Goal: Information Seeking & Learning: Learn about a topic

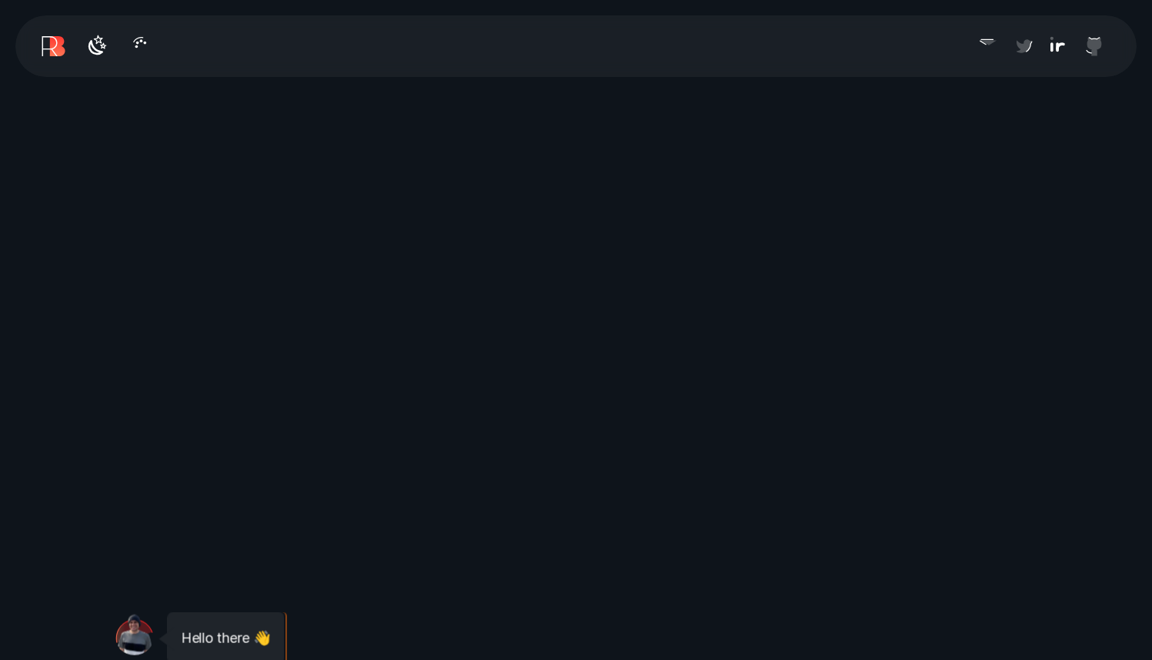
scroll to position [647, 0]
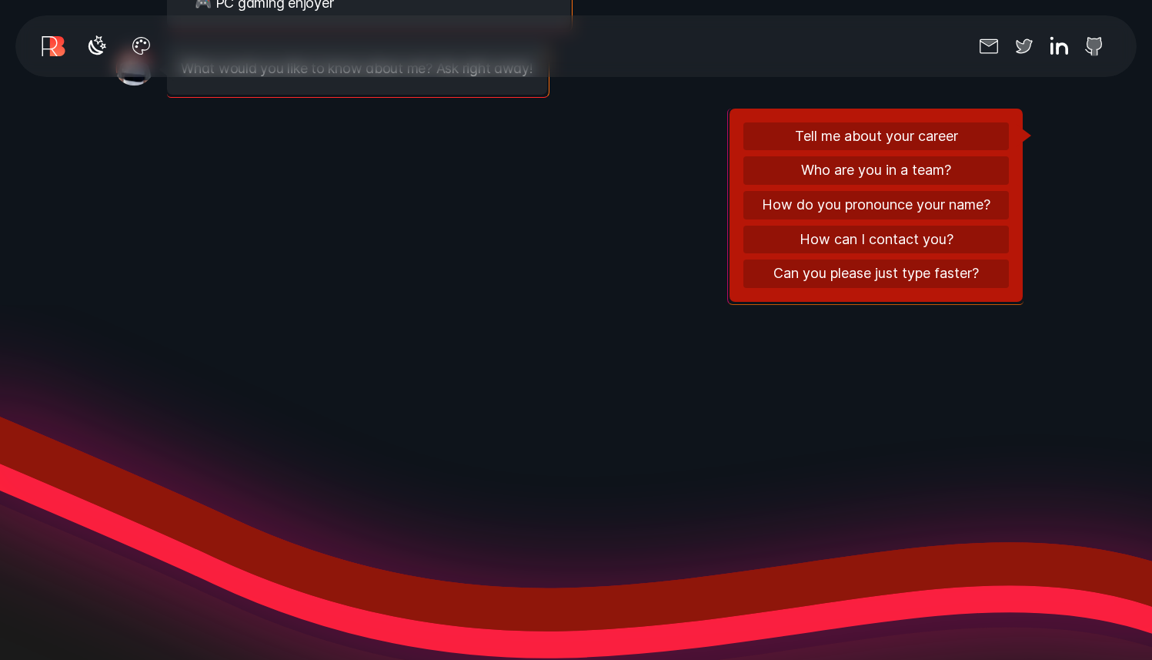
scroll to position [2007, 0]
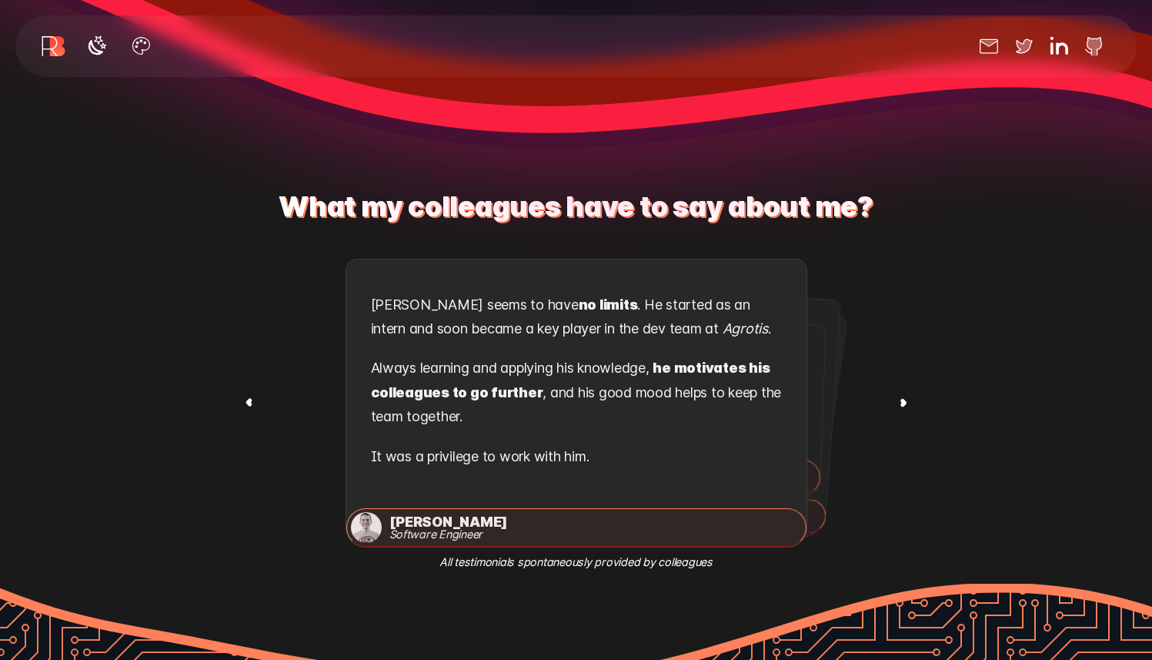
scroll to position [2605, 0]
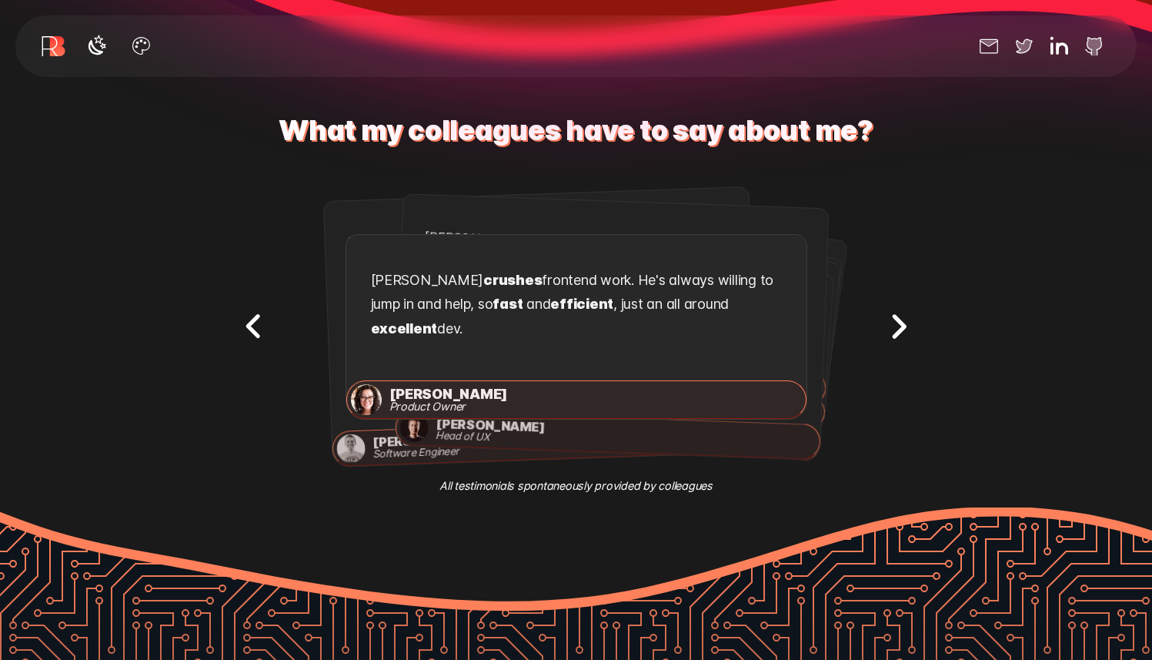
click at [895, 316] on icon "Next testimonial" at bounding box center [899, 326] width 10 height 20
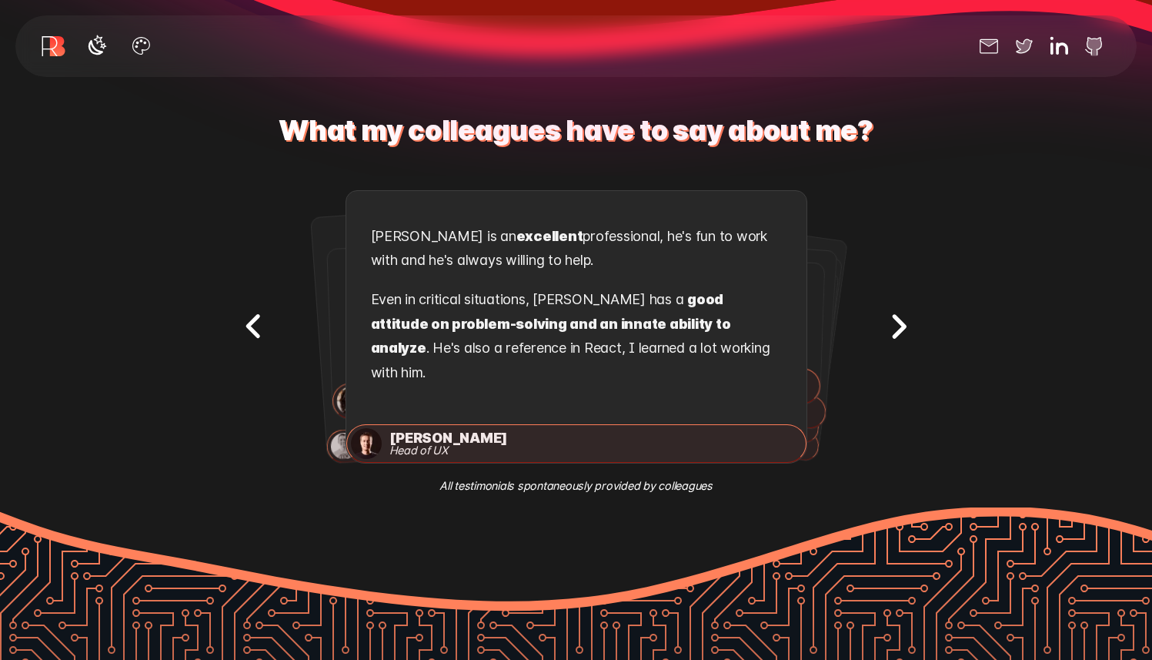
click at [895, 316] on icon "Next testimonial" at bounding box center [899, 326] width 10 height 20
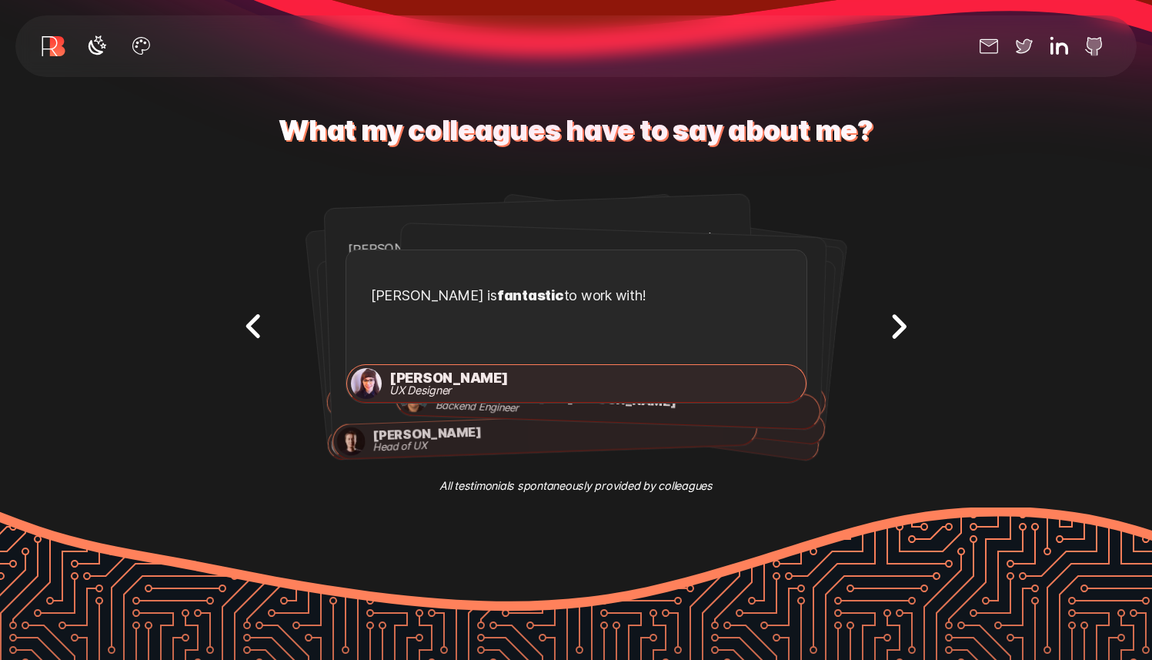
click at [895, 316] on icon "Next testimonial" at bounding box center [899, 326] width 10 height 20
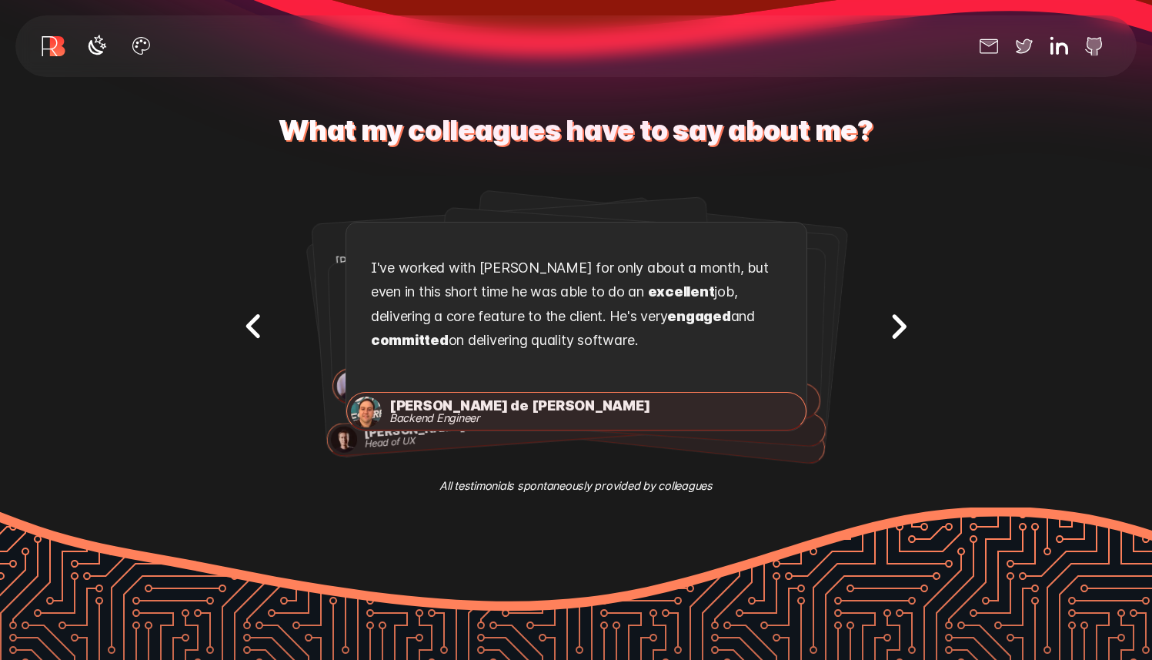
click at [895, 316] on icon "Next testimonial" at bounding box center [899, 326] width 10 height 20
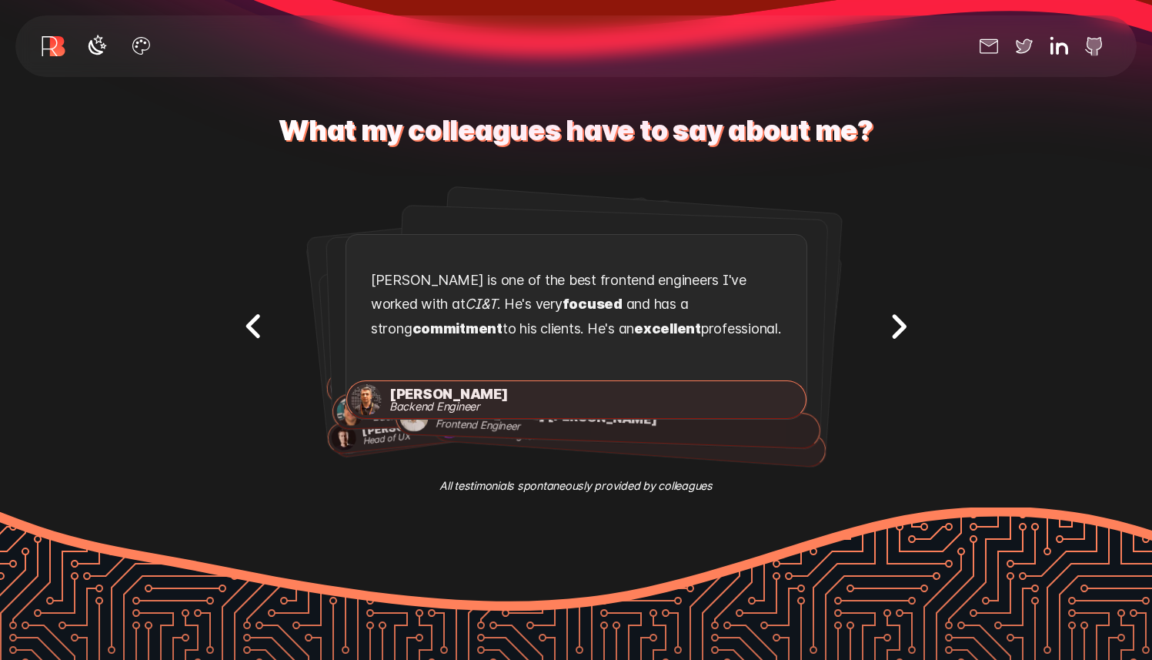
click at [895, 316] on icon "Next testimonial" at bounding box center [899, 326] width 10 height 20
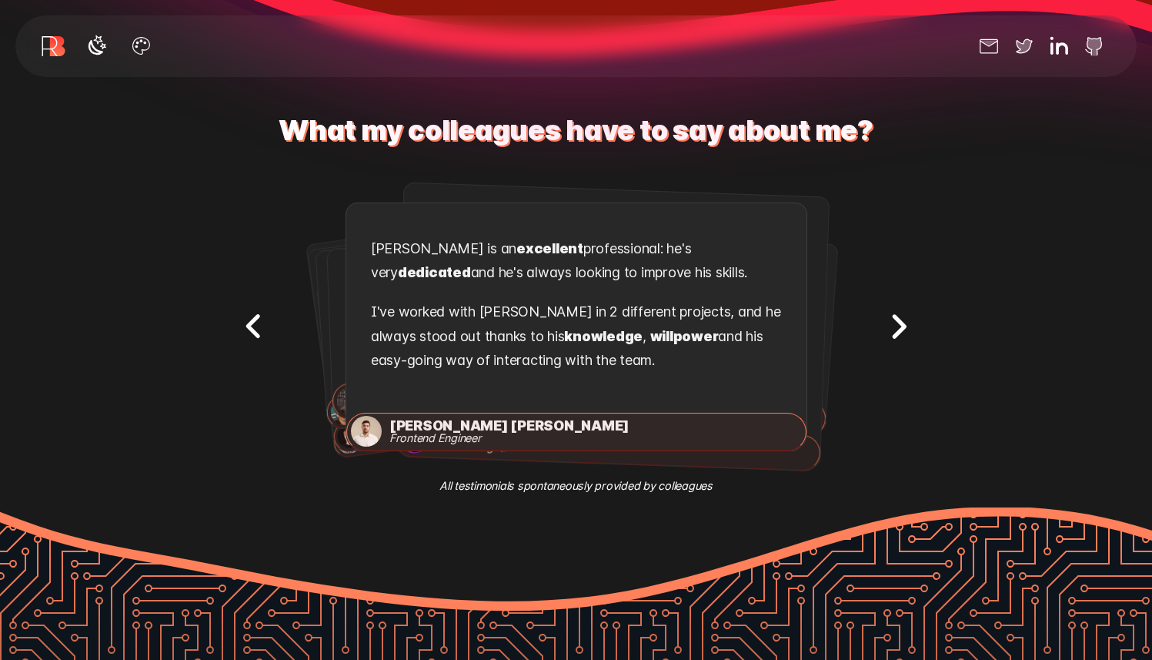
click at [895, 316] on icon "Next testimonial" at bounding box center [899, 326] width 10 height 20
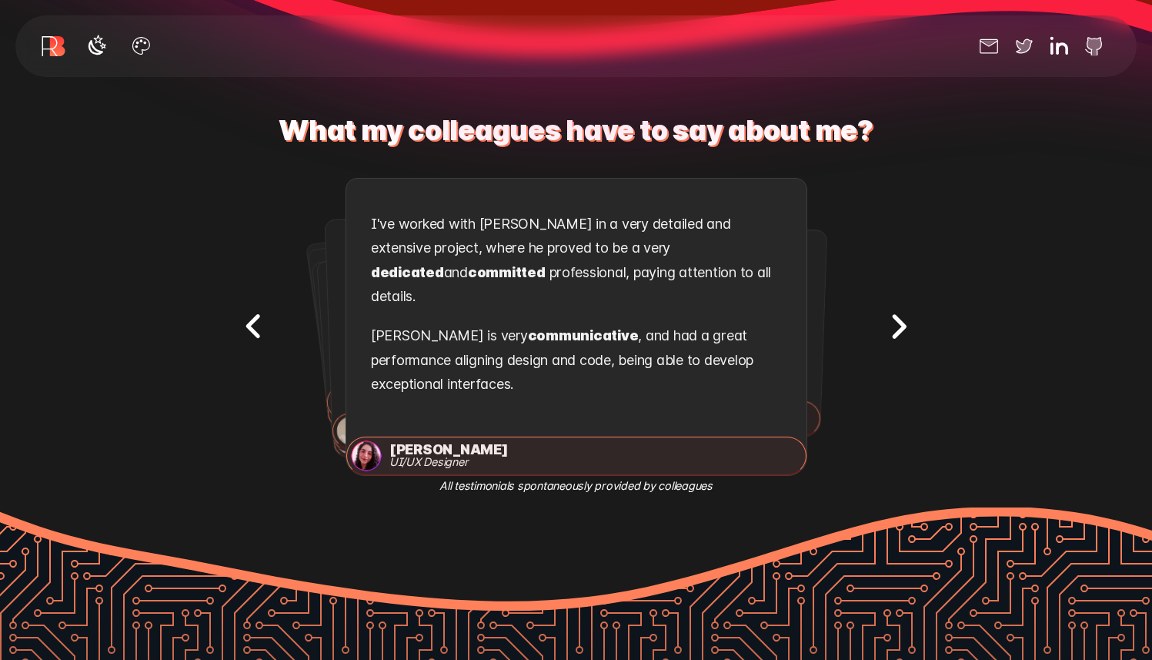
click at [895, 316] on icon "Next testimonial" at bounding box center [899, 326] width 10 height 20
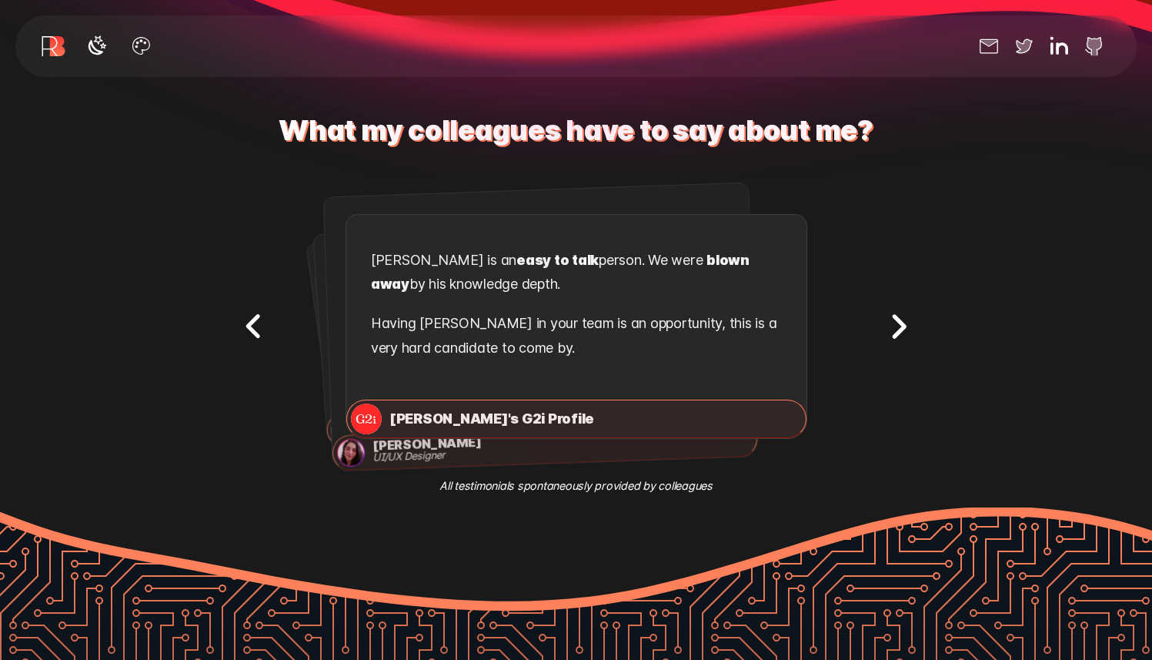
click at [895, 316] on icon "Next testimonial" at bounding box center [899, 326] width 10 height 20
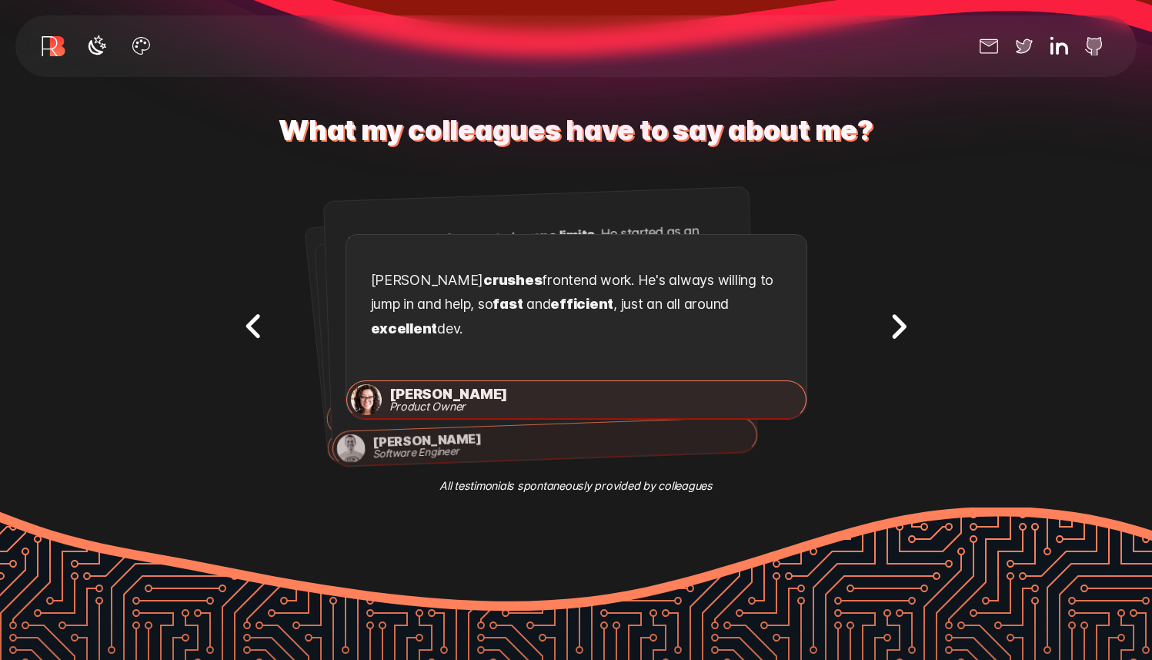
click at [895, 316] on icon "Next testimonial" at bounding box center [899, 326] width 10 height 20
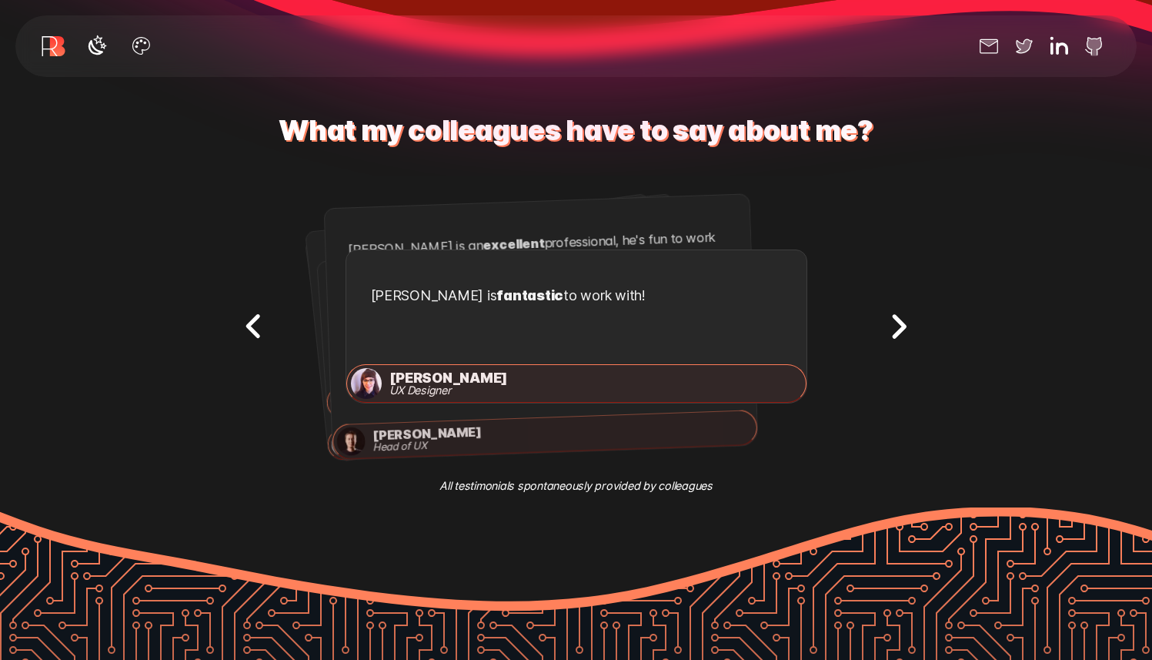
click at [895, 316] on icon "Next testimonial" at bounding box center [899, 326] width 10 height 20
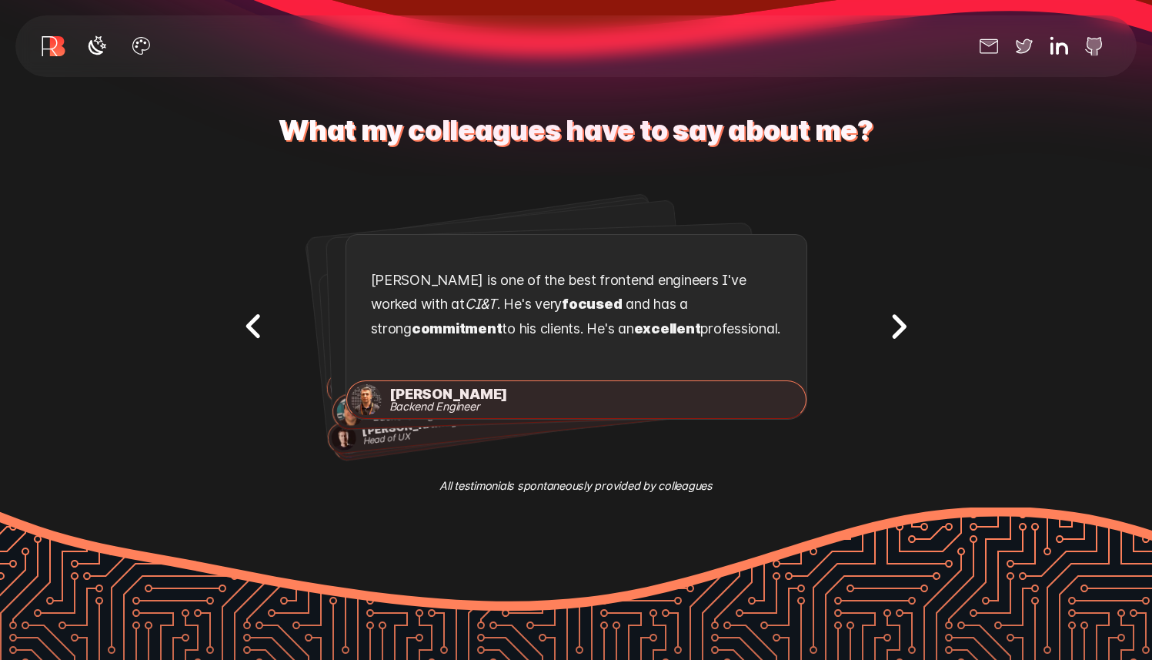
click at [895, 316] on icon "Next testimonial" at bounding box center [899, 326] width 10 height 20
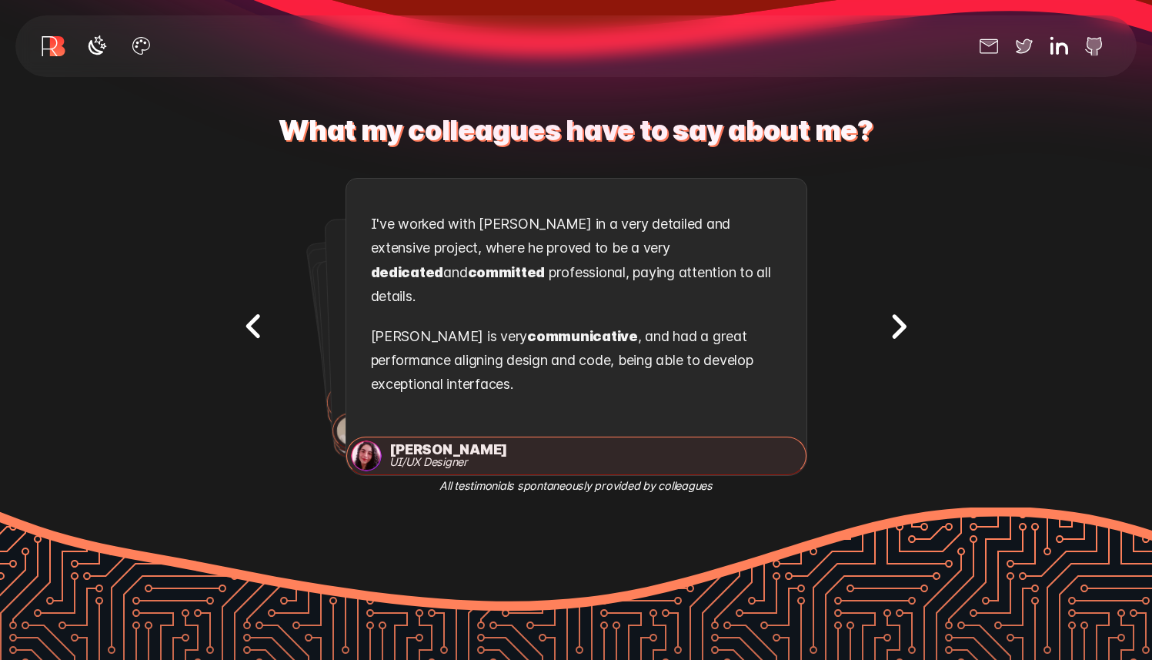
click at [895, 316] on icon "Next testimonial" at bounding box center [899, 326] width 10 height 20
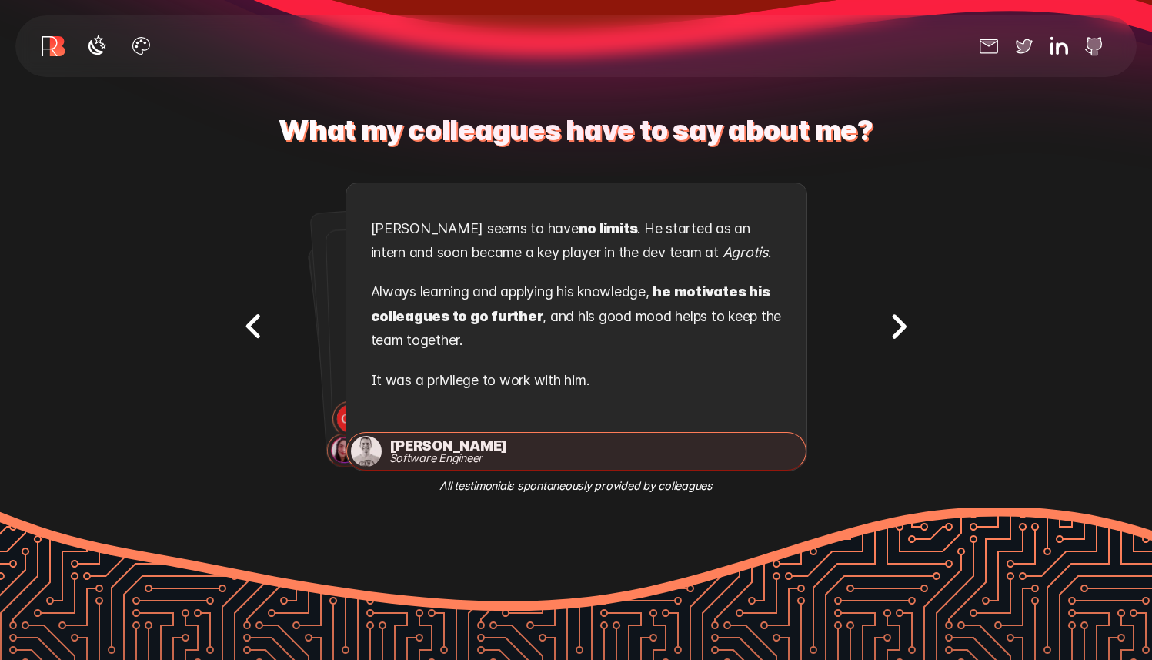
click at [895, 316] on icon "Next testimonial" at bounding box center [899, 326] width 10 height 20
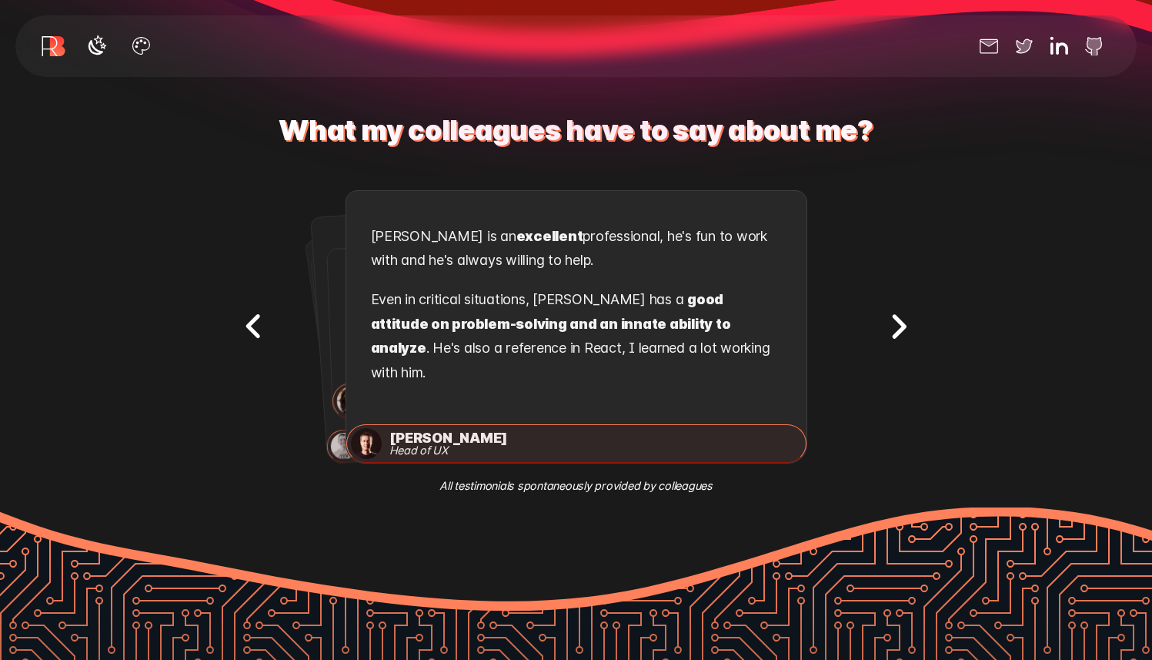
click at [895, 316] on icon "Next testimonial" at bounding box center [899, 326] width 10 height 20
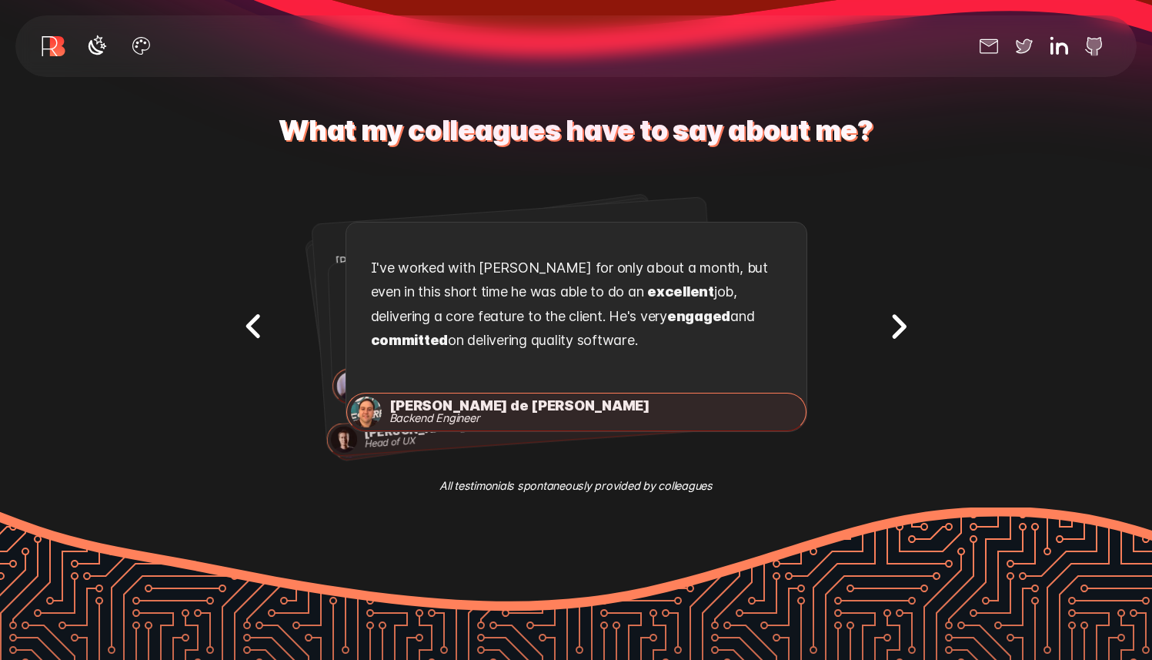
click at [895, 316] on icon "Next testimonial" at bounding box center [899, 326] width 10 height 20
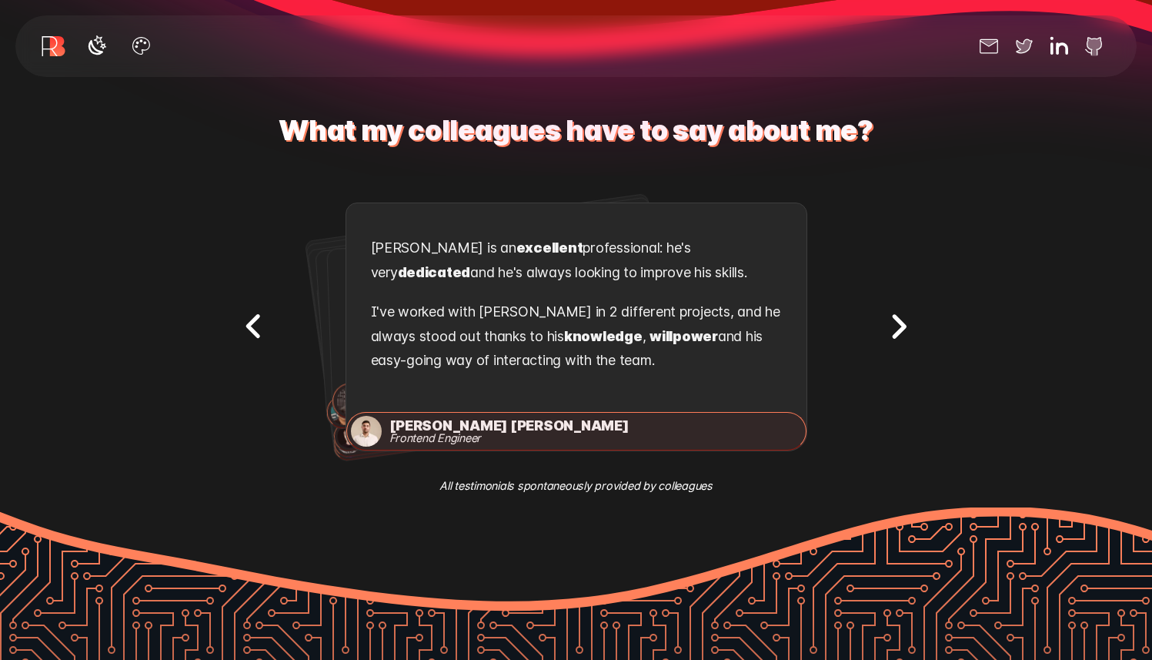
click at [895, 316] on icon "Next testimonial" at bounding box center [899, 326] width 10 height 20
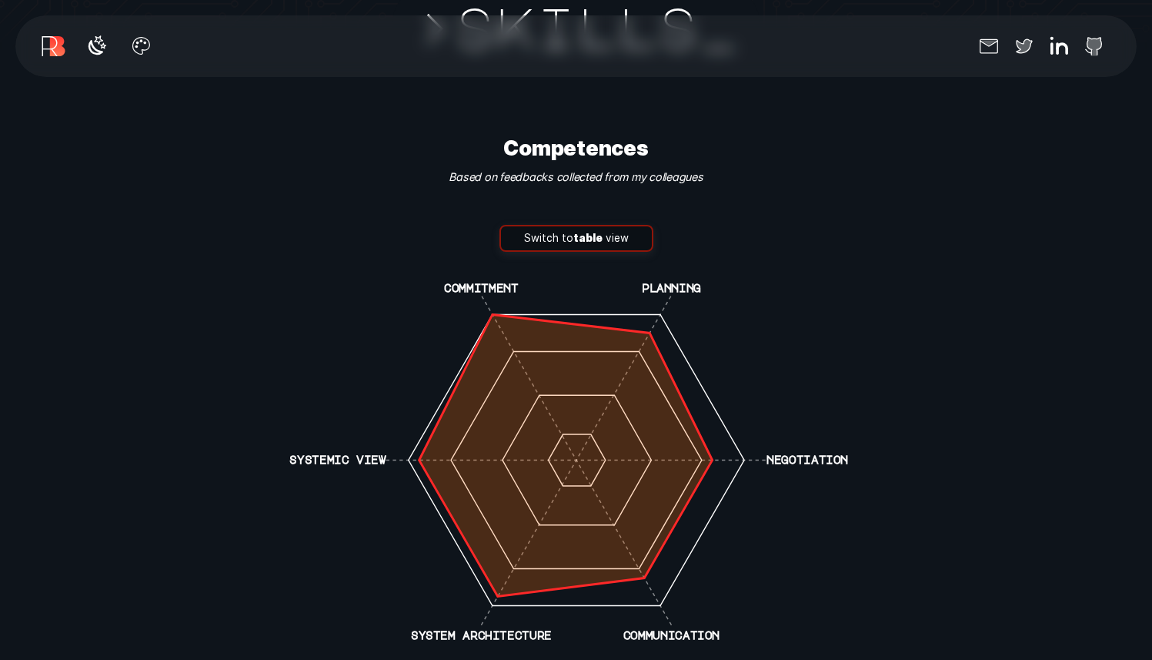
scroll to position [3883, 0]
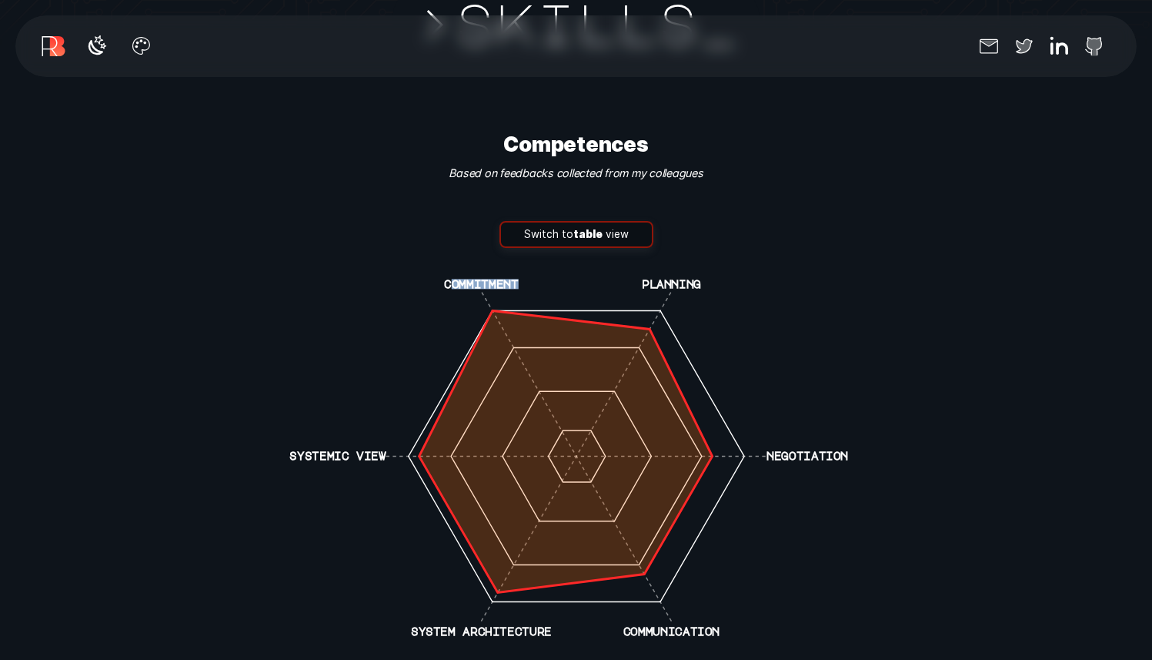
drag, startPoint x: 449, startPoint y: 267, endPoint x: 564, endPoint y: 268, distance: 114.7
click at [564, 268] on icon "commitment planning negotiation communication system architecture systemic view" at bounding box center [577, 456] width 616 height 392
click at [596, 266] on icon "commitment planning negotiation communication system architecture systemic view" at bounding box center [577, 456] width 616 height 392
click at [699, 328] on icon "commitment planning negotiation communication system architecture systemic view" at bounding box center [577, 456] width 616 height 392
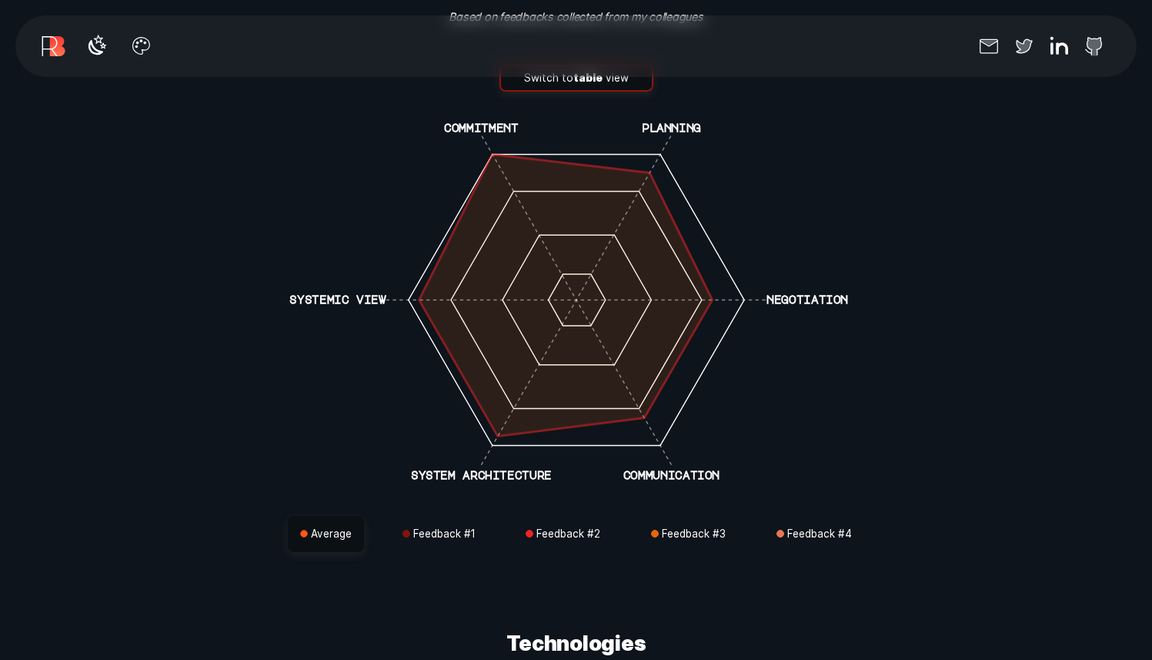
scroll to position [4043, 0]
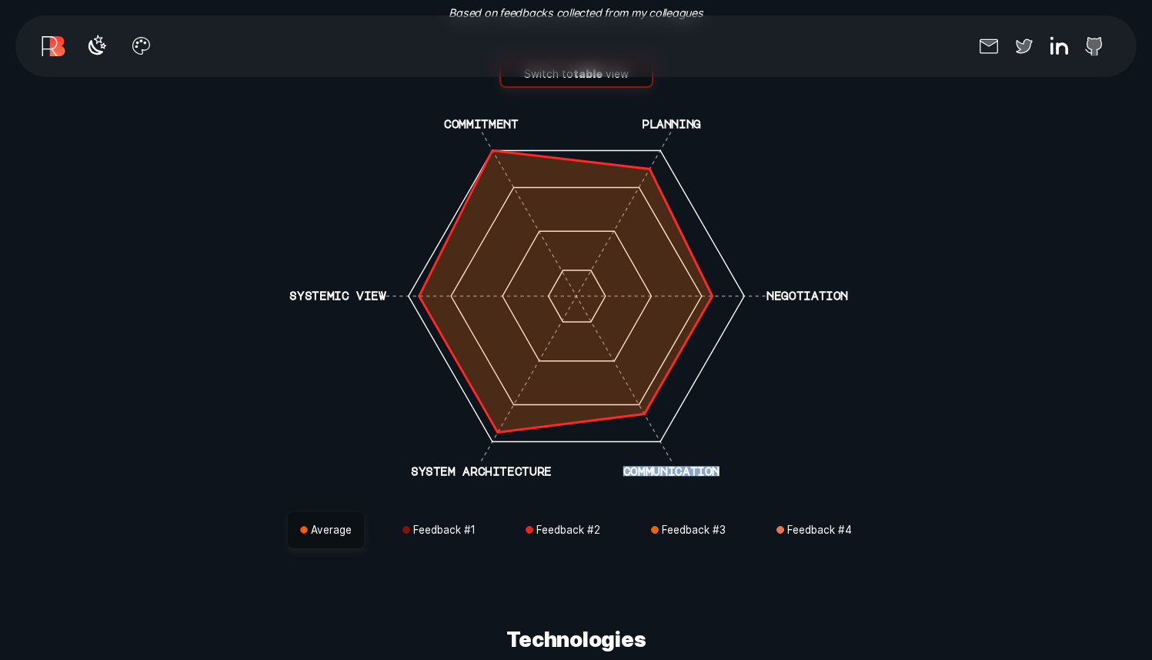
drag, startPoint x: 681, startPoint y: 461, endPoint x: 737, endPoint y: 461, distance: 55.4
click at [737, 461] on icon "commitment planning negotiation communication system architecture systemic view" at bounding box center [577, 296] width 616 height 392
click at [581, 473] on icon "commitment planning negotiation communication system architecture systemic view" at bounding box center [577, 296] width 616 height 392
click at [406, 526] on span "button" at bounding box center [407, 530] width 8 height 8
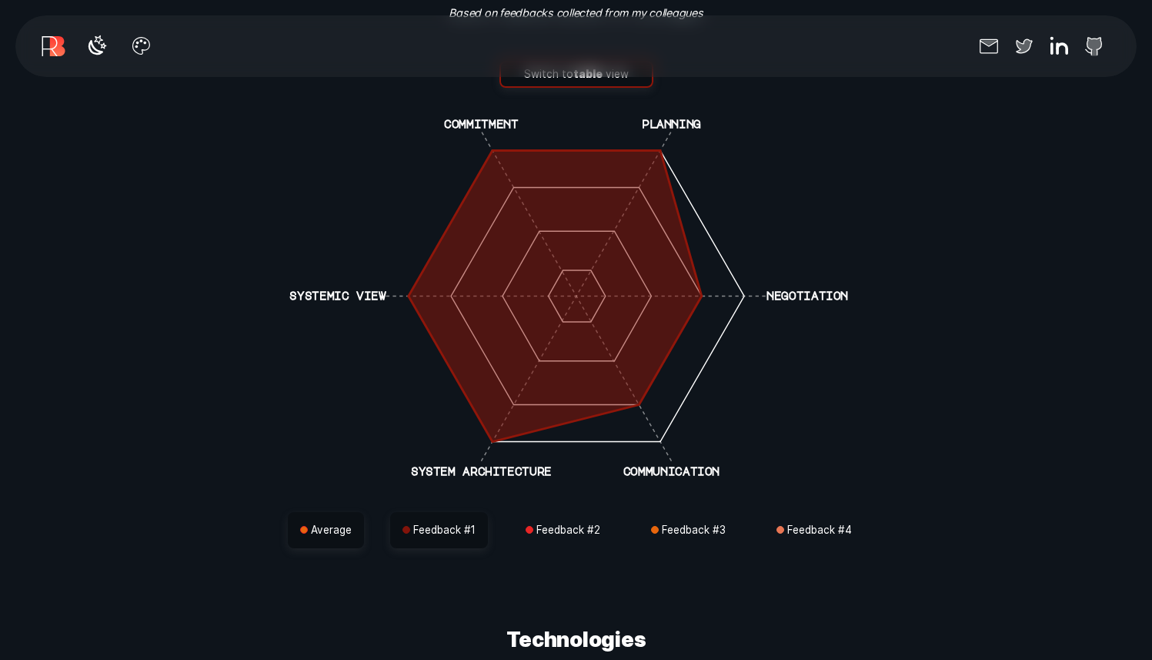
click at [310, 517] on button "Average" at bounding box center [326, 530] width 76 height 37
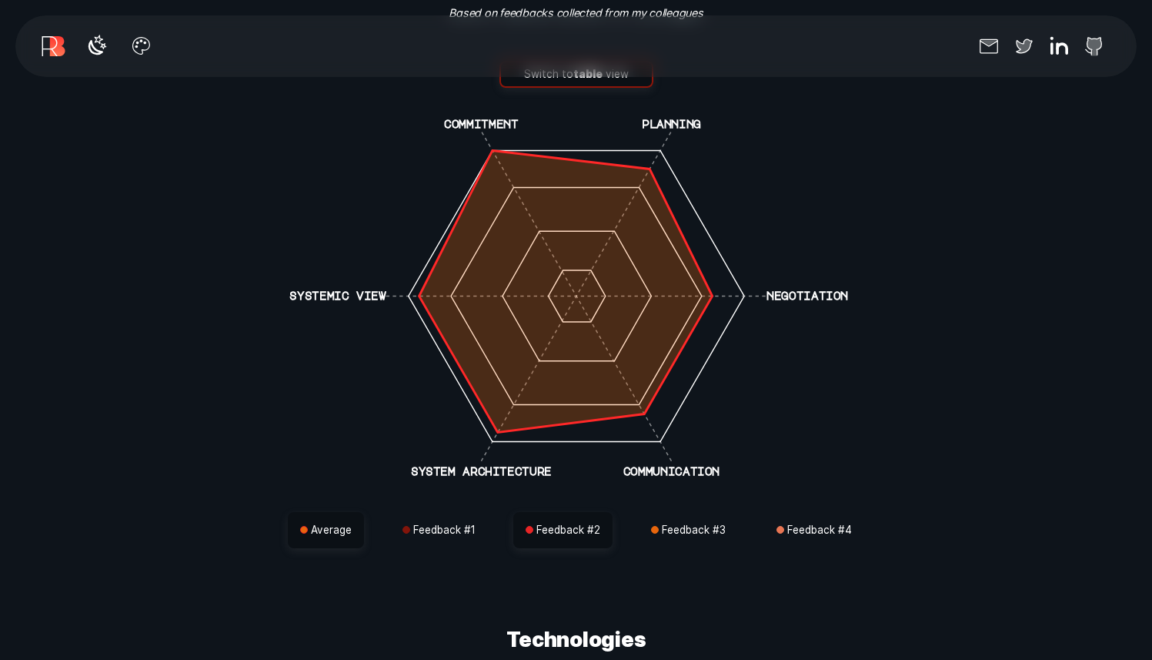
click at [579, 512] on button "Feedback # 2" at bounding box center [562, 530] width 99 height 37
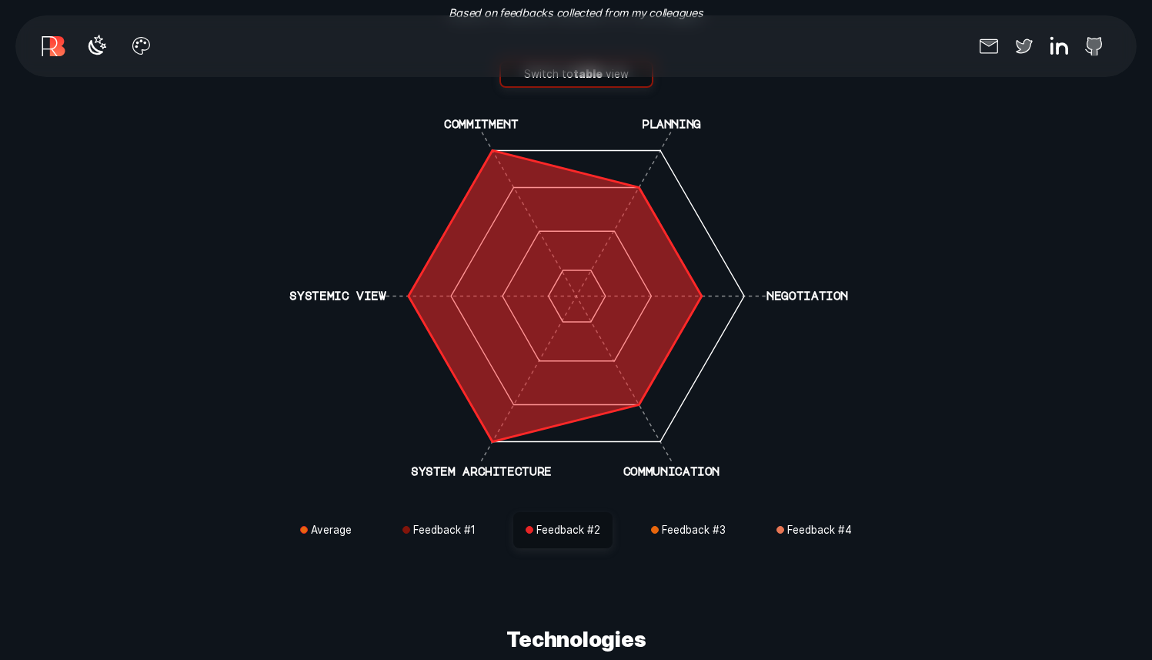
click at [372, 528] on div "Average Feedback # 1 Feedback # 2 Feedback # 3 Feedback # 4" at bounding box center [577, 530] width 616 height 37
click at [358, 523] on button "Average" at bounding box center [326, 530] width 76 height 37
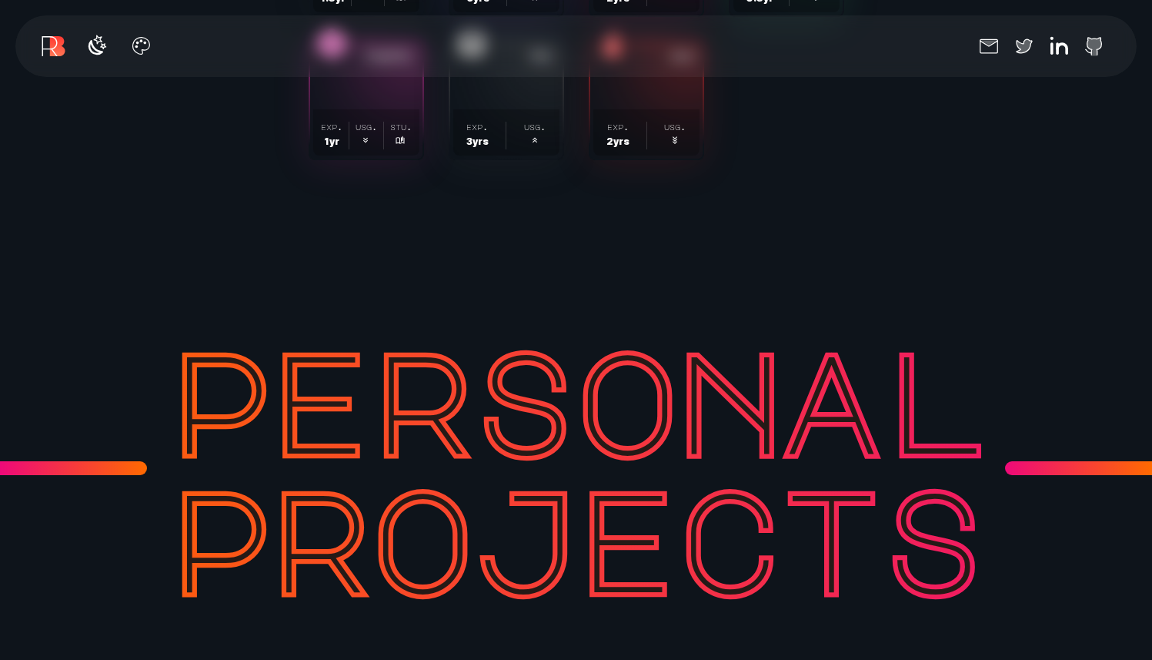
scroll to position [5831, 0]
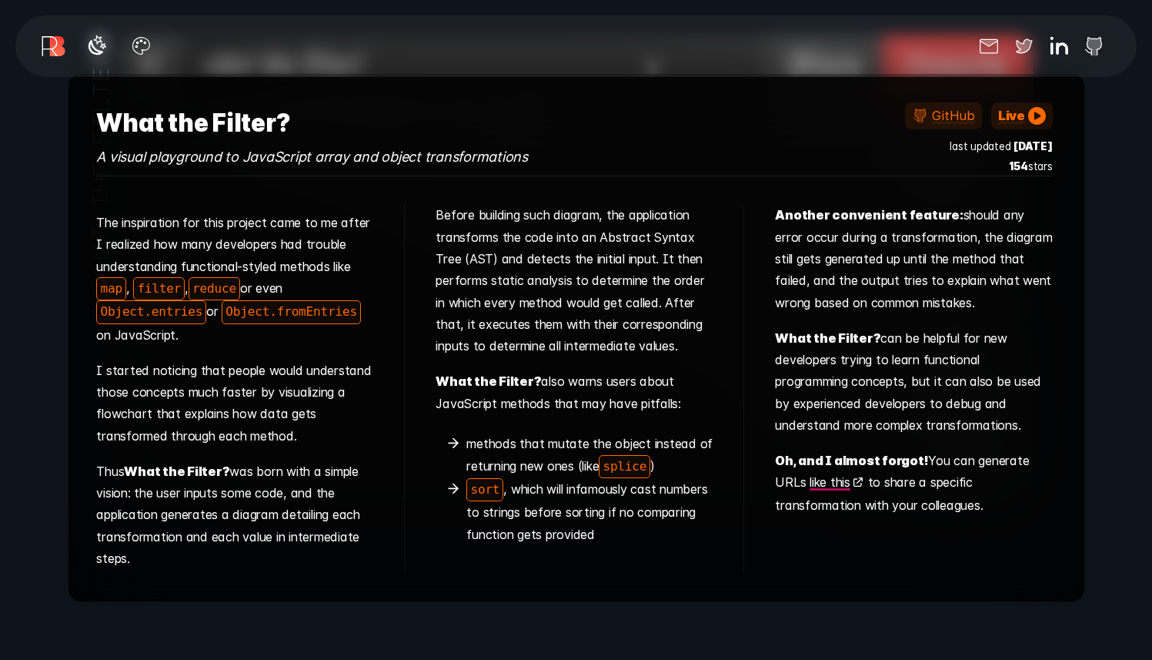
scroll to position [7960, 0]
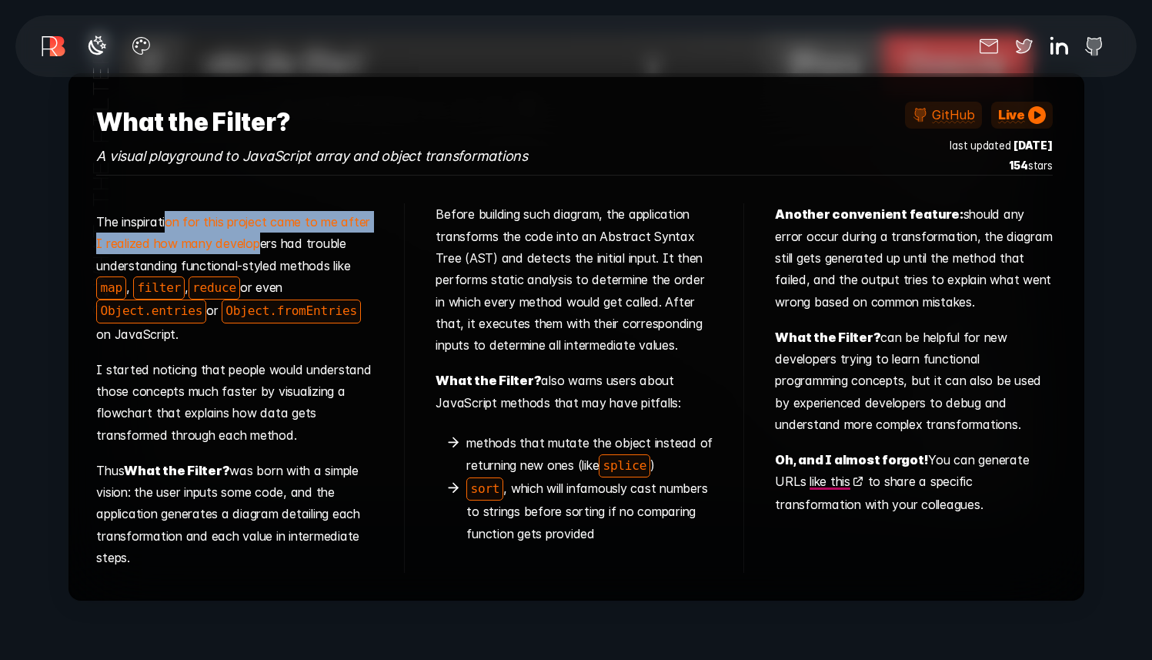
drag, startPoint x: 169, startPoint y: 213, endPoint x: 265, endPoint y: 238, distance: 98.6
click at [265, 238] on p "The inspiration for this project came to me after I realized how many developer…" at bounding box center [234, 281] width 277 height 140
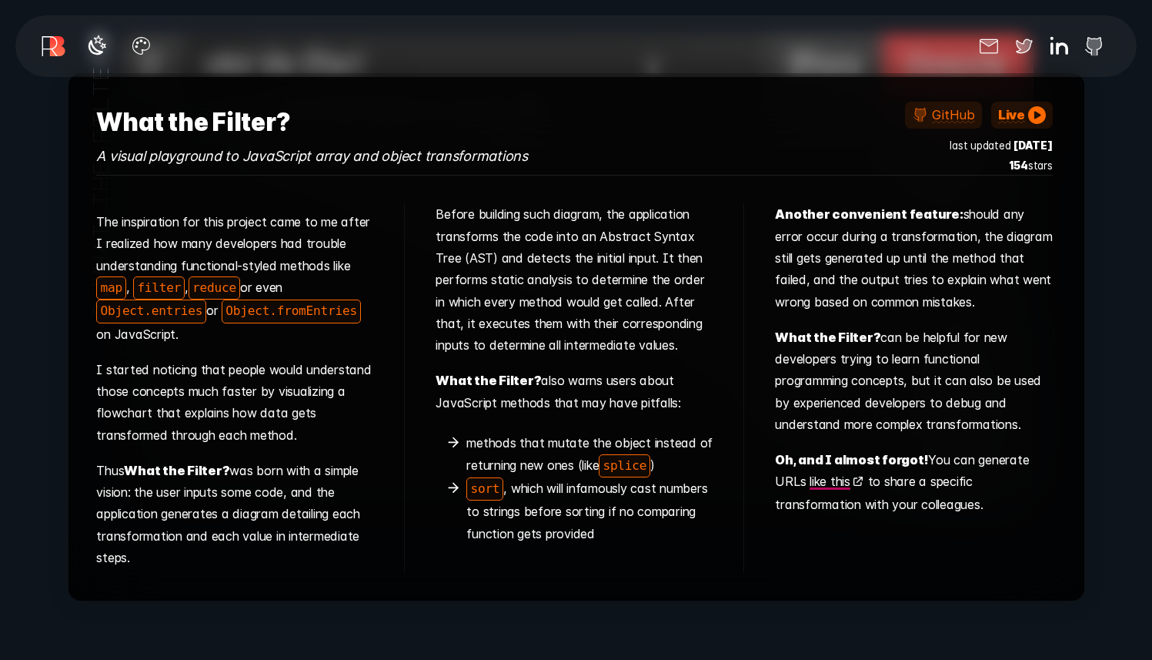
click at [269, 239] on p "The inspiration for this project came to me after I realized how many developer…" at bounding box center [234, 281] width 277 height 140
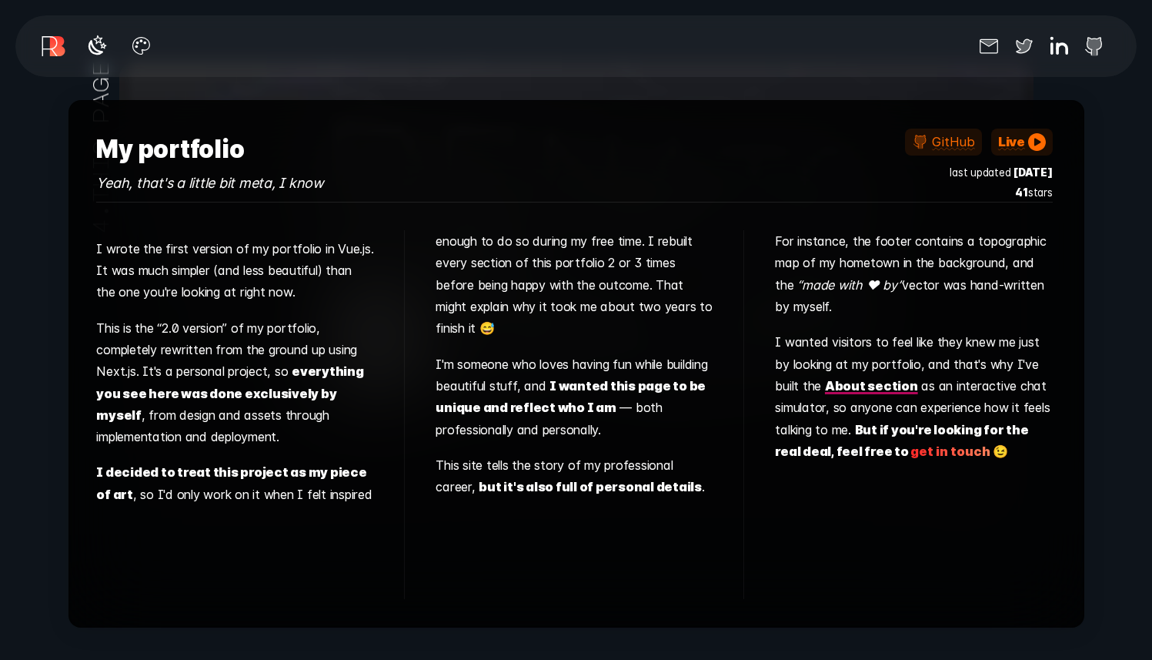
scroll to position [10197, 0]
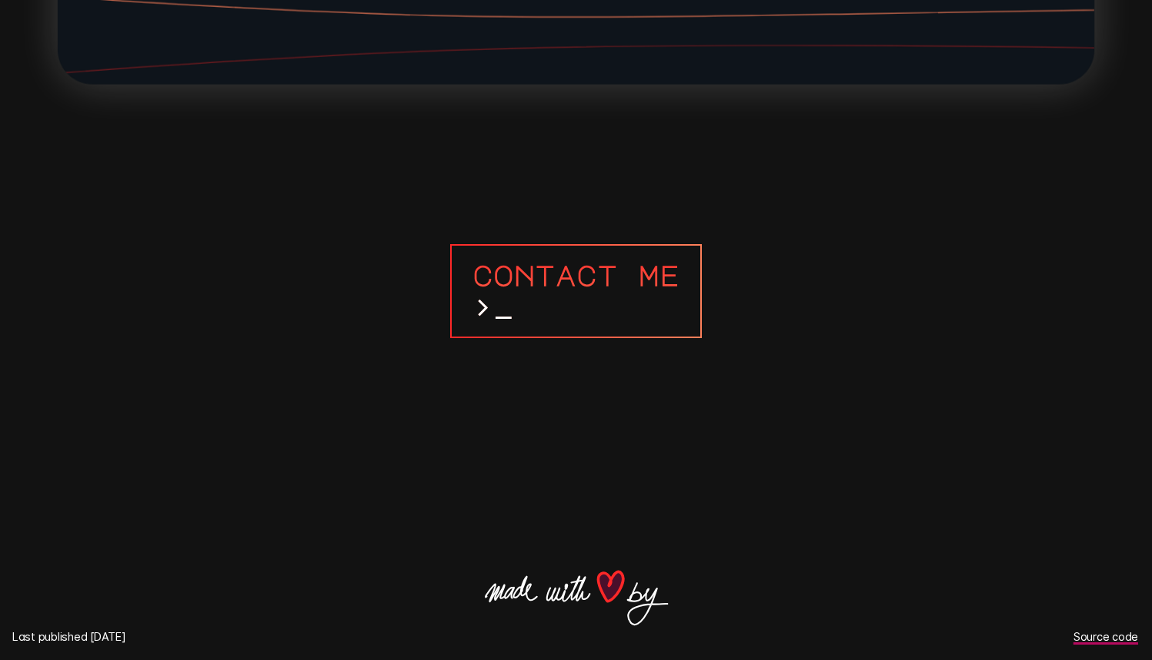
scroll to position [14391, 0]
